Goal: Check status

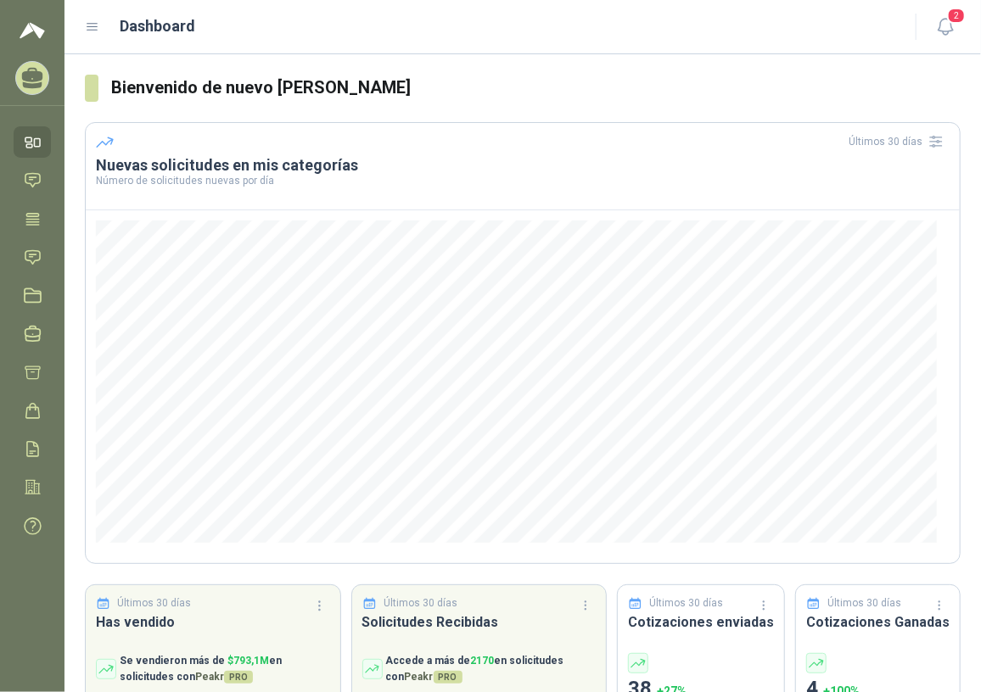
drag, startPoint x: 31, startPoint y: 257, endPoint x: 52, endPoint y: 272, distance: 25.7
click at [31, 257] on icon at bounding box center [33, 258] width 18 height 18
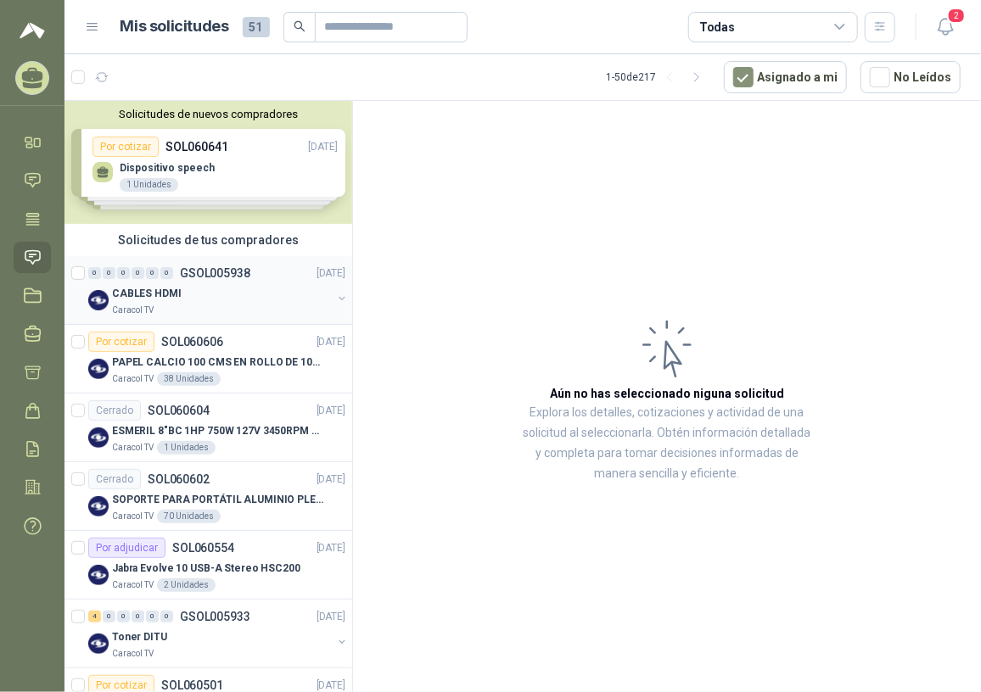
click at [222, 305] on div "Caracol TV" at bounding box center [222, 311] width 220 height 14
